Goal: Book appointment/travel/reservation

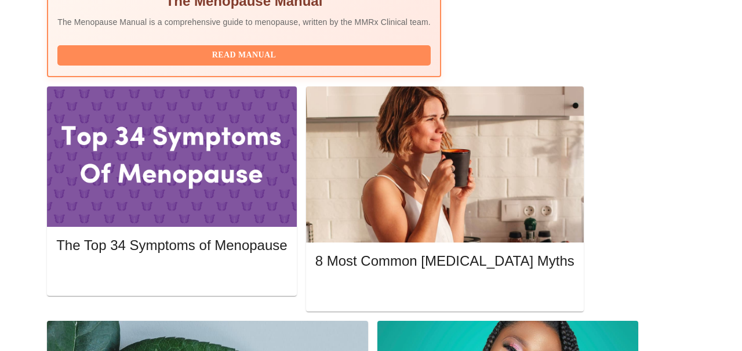
scroll to position [491, 0]
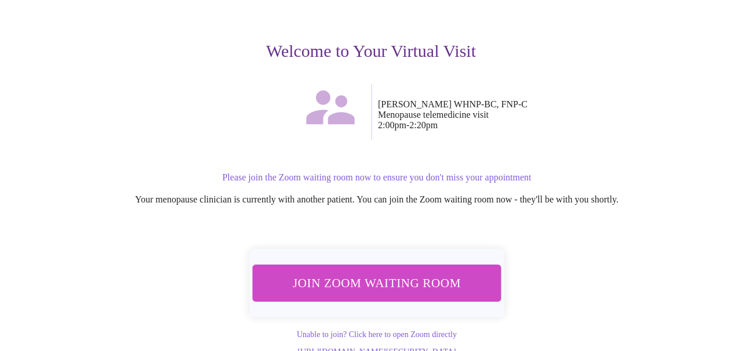
scroll to position [143, 0]
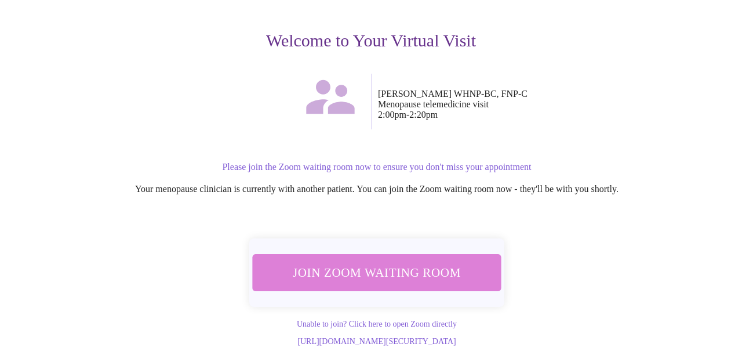
click at [388, 267] on span "Join Zoom Waiting Room" at bounding box center [376, 272] width 223 height 22
